Goal: Book appointment/travel/reservation

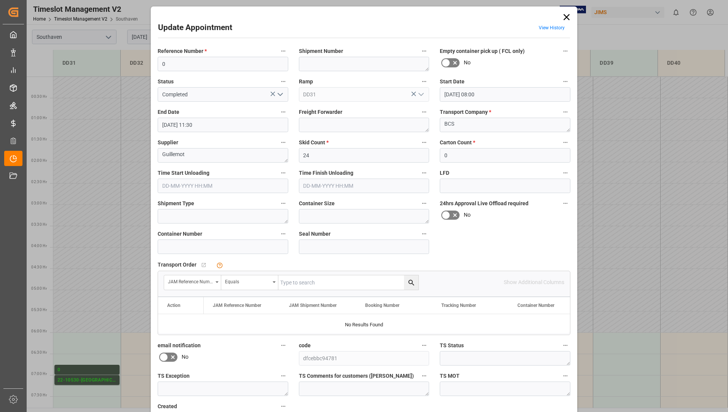
scroll to position [160, 0]
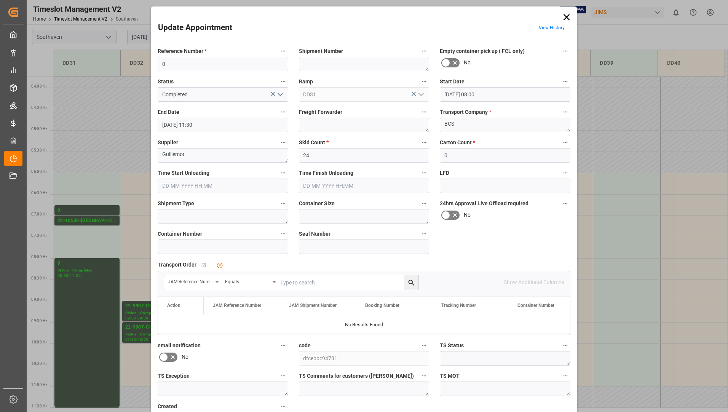
click at [564, 17] on icon at bounding box center [566, 17] width 11 height 11
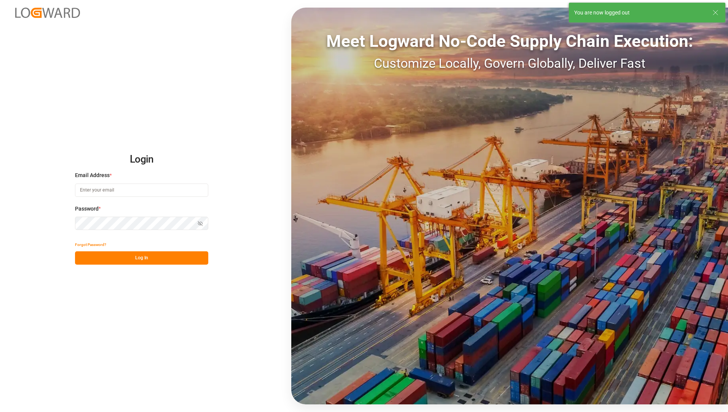
click at [125, 190] on input at bounding box center [141, 190] width 133 height 13
type input "[EMAIL_ADDRESS][PERSON_NAME][DOMAIN_NAME]"
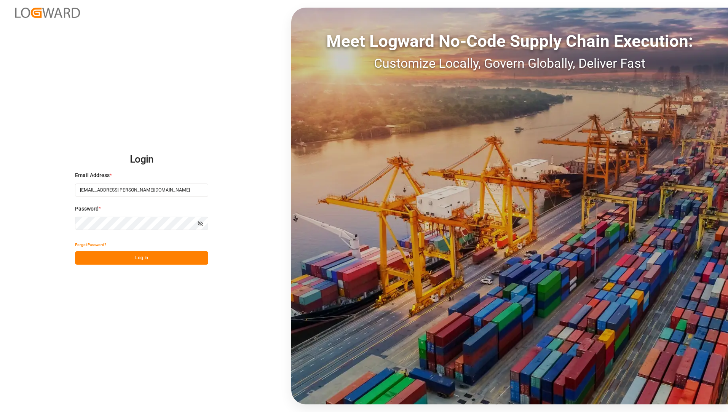
click at [243, 326] on div "Login Email Address * [EMAIL_ADDRESS][PERSON_NAME][DOMAIN_NAME] Password * Show…" at bounding box center [364, 206] width 728 height 412
click at [137, 254] on button "Log In" at bounding box center [141, 257] width 133 height 13
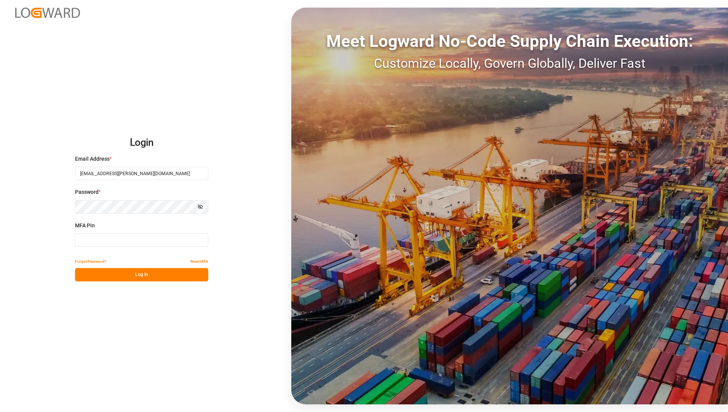
click at [164, 240] on input at bounding box center [141, 239] width 133 height 13
type input "030711"
click at [131, 269] on button "Log In" at bounding box center [141, 274] width 133 height 13
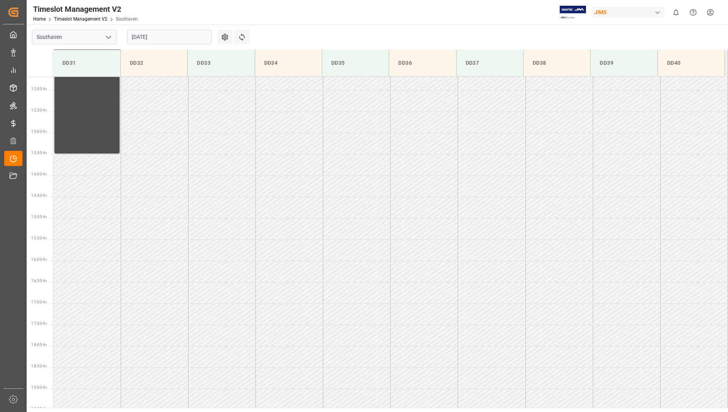
scroll to position [507, 0]
click at [180, 35] on input "[DATE]" at bounding box center [169, 37] width 85 height 14
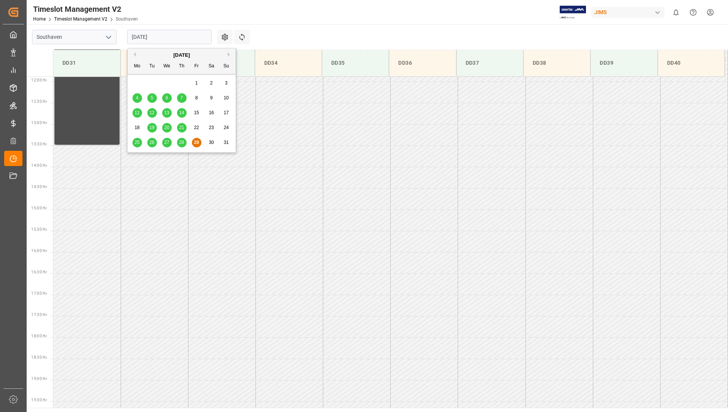
click at [227, 55] on div "[DATE]" at bounding box center [182, 55] width 108 height 8
click at [229, 55] on button "Next Month" at bounding box center [230, 54] width 5 height 5
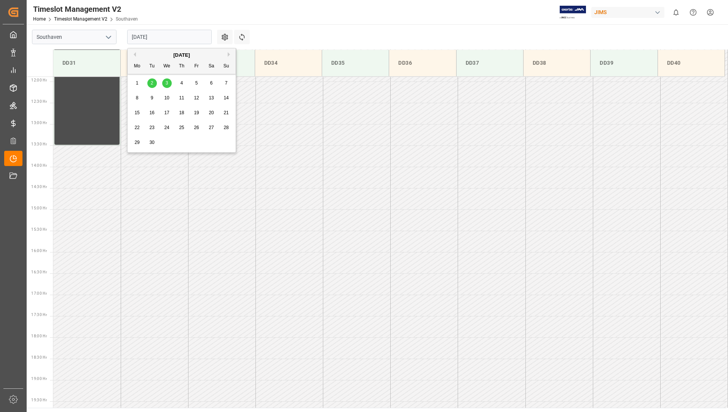
click at [151, 85] on span "2" at bounding box center [152, 82] width 3 height 5
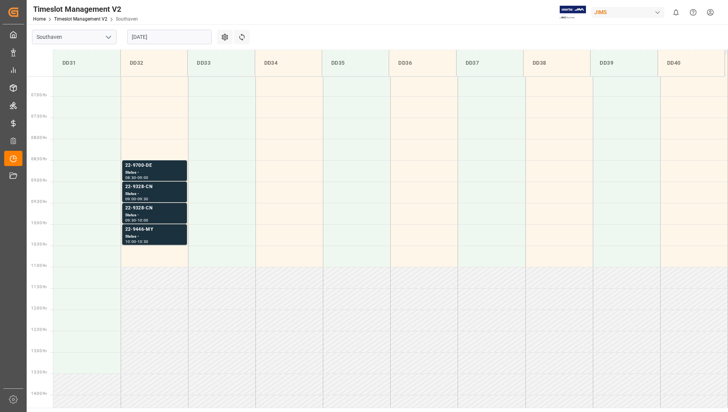
scroll to position [278, 0]
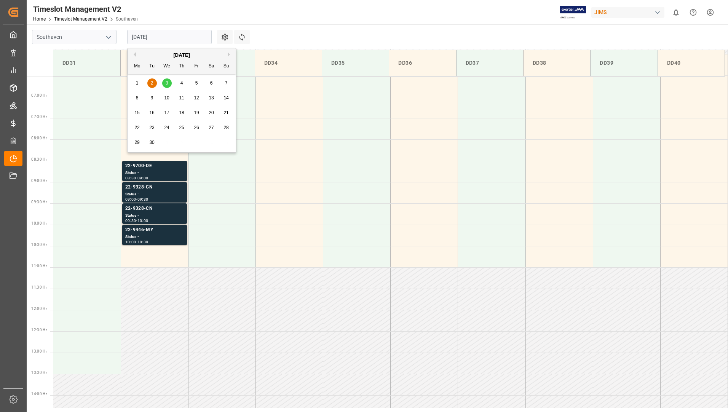
click at [156, 36] on input "[DATE]" at bounding box center [169, 37] width 85 height 14
click at [165, 82] on div "3" at bounding box center [167, 83] width 10 height 9
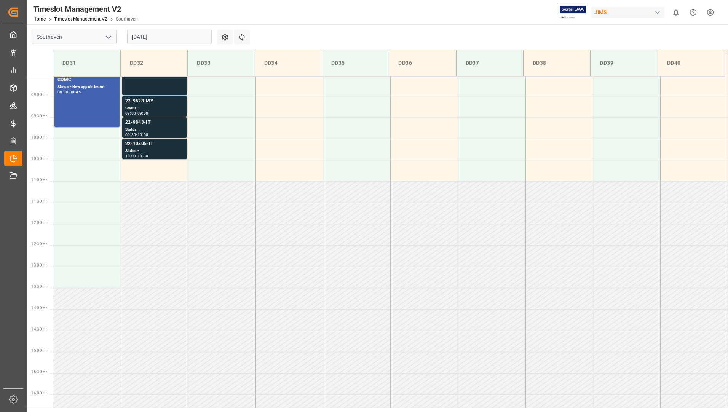
scroll to position [316, 0]
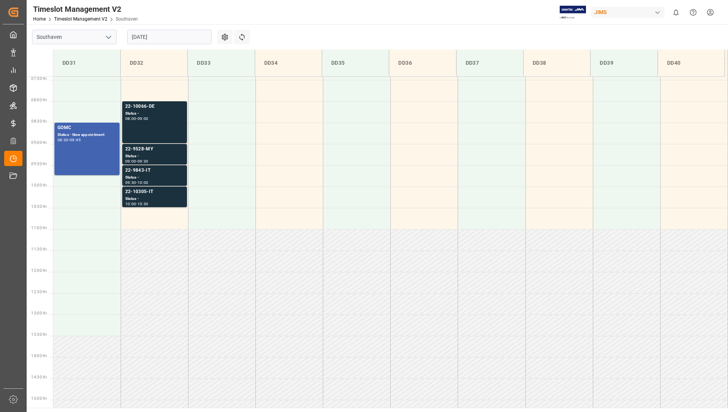
click at [29, 135] on Hr "09:00 Hr" at bounding box center [38, 143] width 23 height 21
click at [76, 140] on div "09:45" at bounding box center [75, 139] width 11 height 3
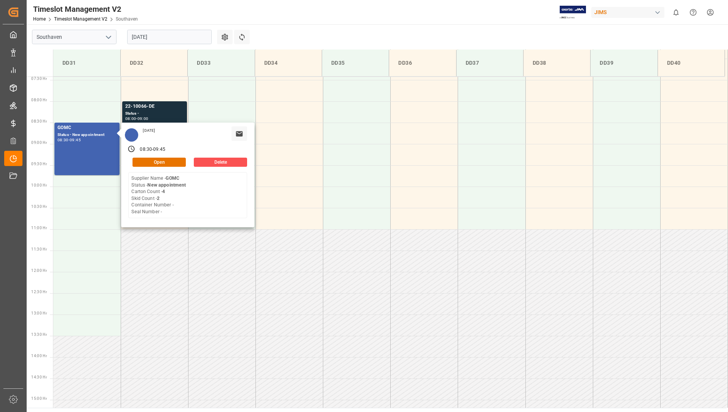
click at [272, 32] on main "Southaven [DATE] Settings Refresh Time Slots DD31 DD32 DD33 DD34 DD35 DD36 DD37…" at bounding box center [377, 215] width 700 height 383
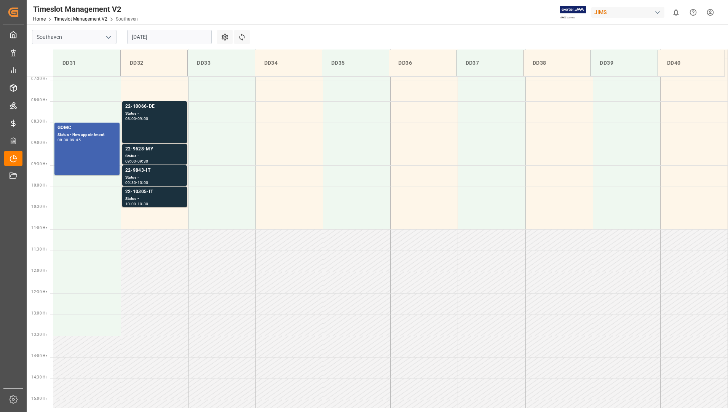
click at [160, 36] on input "[DATE]" at bounding box center [169, 37] width 85 height 14
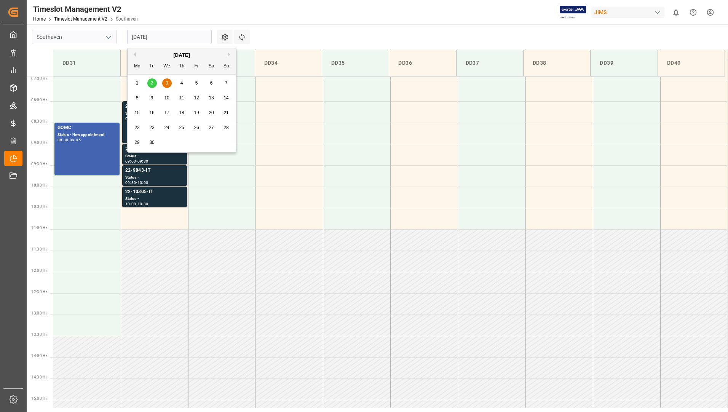
click at [135, 55] on button "Previous Month" at bounding box center [133, 54] width 5 height 5
